Goal: Find specific page/section: Find specific page/section

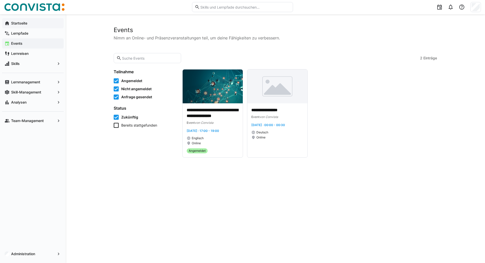
click at [0, 0] on app-navigation-label "Startseite" at bounding box center [0, 0] width 0 height 0
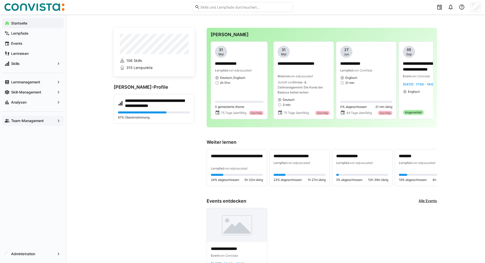
click at [0, 0] on app-navigation-label "Team-Management" at bounding box center [0, 0] width 0 height 0
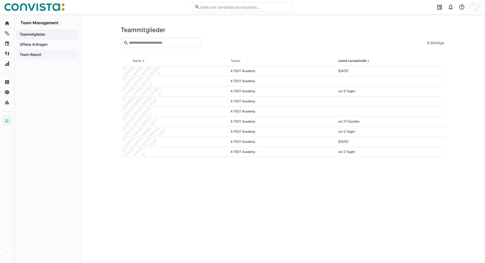
click at [0, 0] on app-navigation-label "Team-Report" at bounding box center [0, 0] width 0 height 0
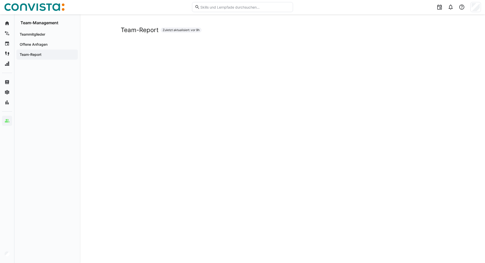
click at [0, 0] on app-navigation-label "Offene Anfragen" at bounding box center [0, 0] width 0 height 0
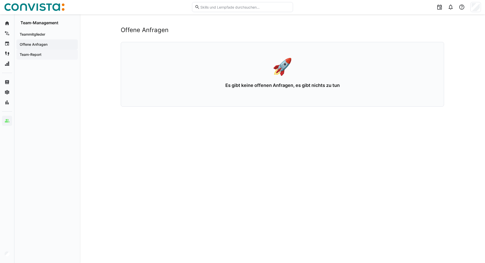
click at [0, 0] on app-navigation-label "Team-Report" at bounding box center [0, 0] width 0 height 0
